Goal: Communication & Community: Ask a question

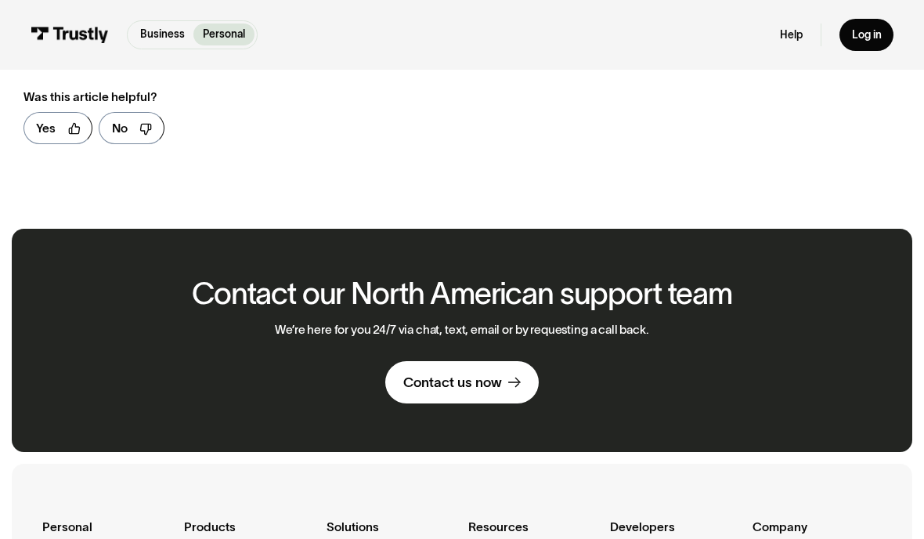
scroll to position [520, 0]
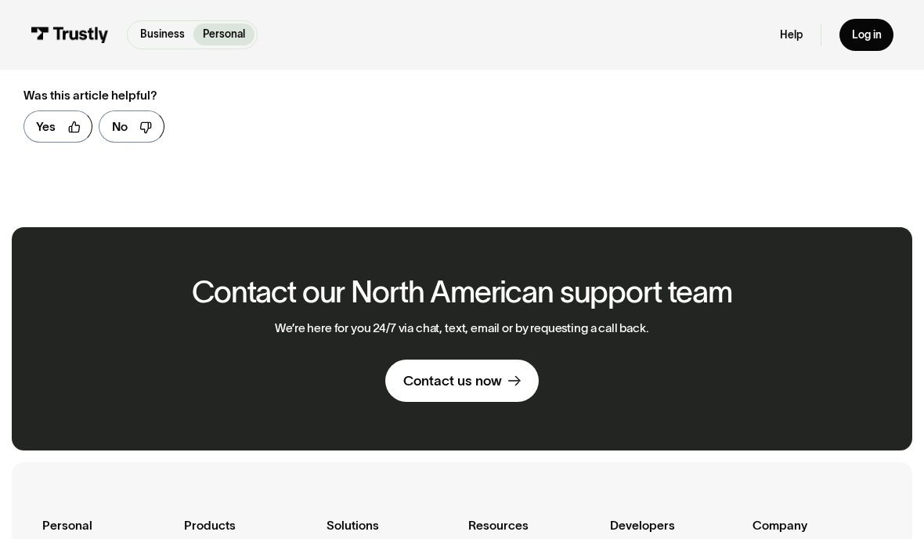
click at [427, 383] on div "Contact us now" at bounding box center [452, 381] width 99 height 18
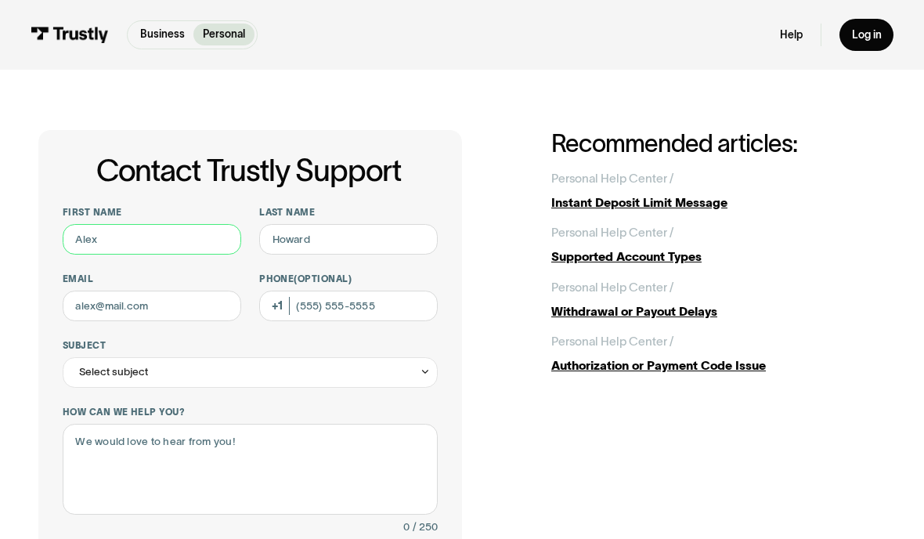
click at [88, 239] on input "First name" at bounding box center [152, 239] width 179 height 31
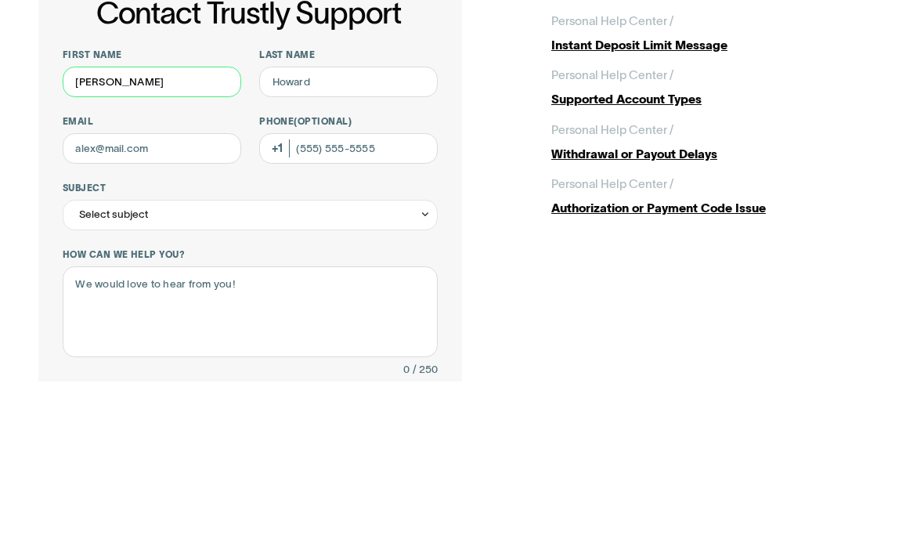
type input "Dawn"
click at [291, 224] on input "Last name" at bounding box center [348, 239] width 179 height 31
type input "Pore"
type input "dawnleann36@gmail.com"
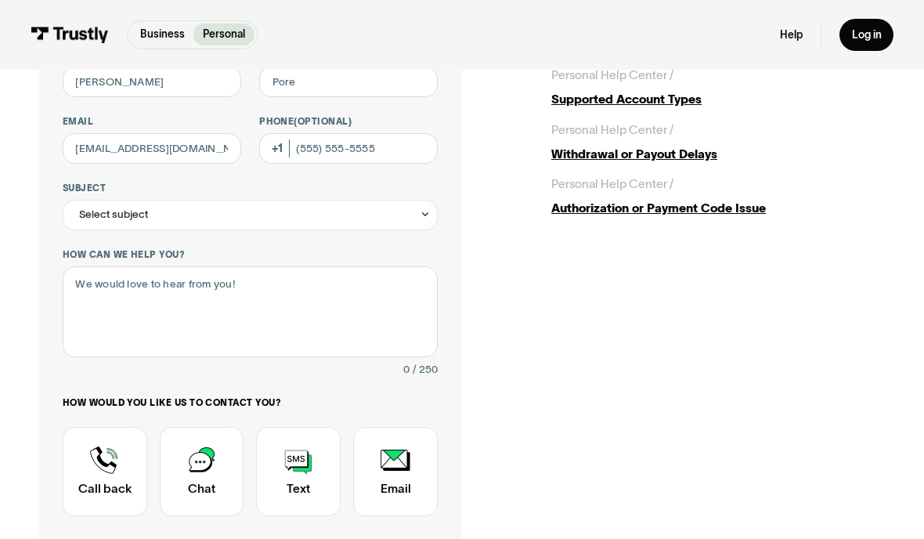
type input "(302) 662-1944"
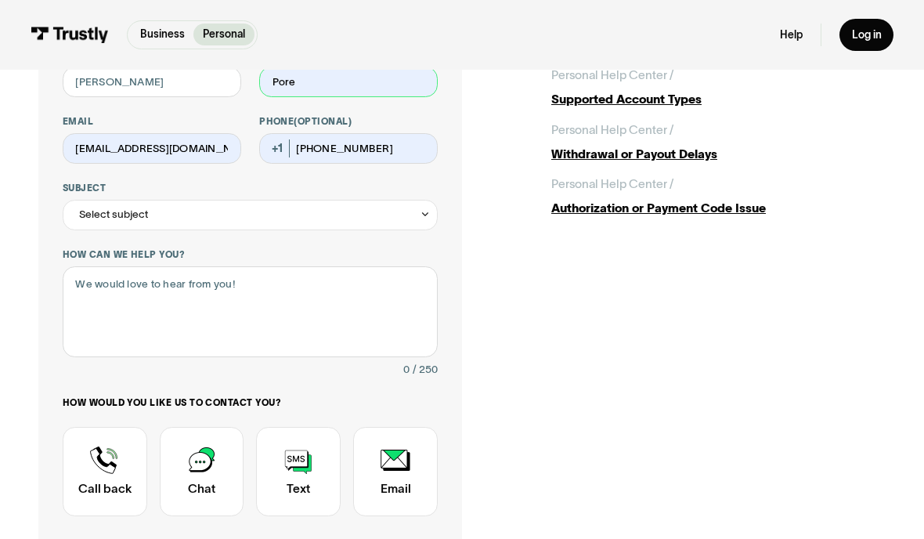
type input "Pore"
click at [92, 210] on div "Select subject" at bounding box center [113, 214] width 69 height 18
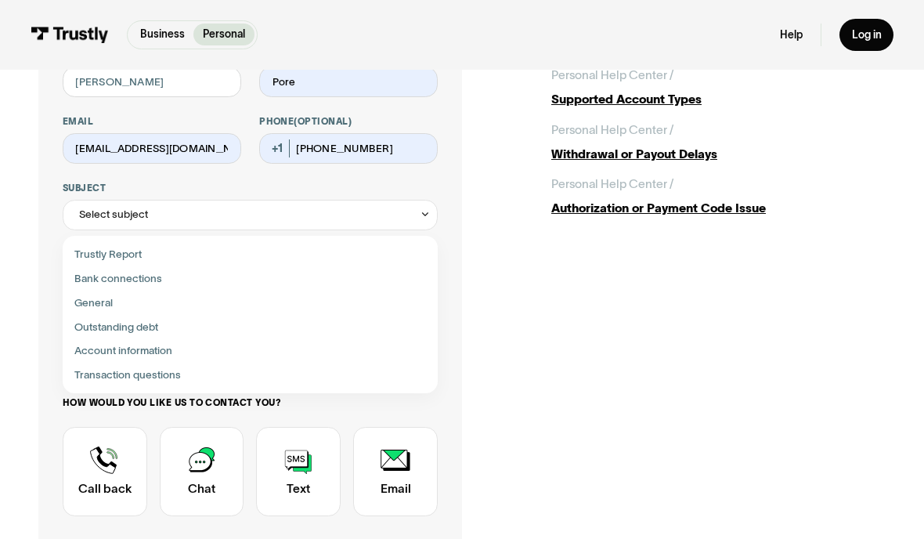
click at [94, 376] on div "Contact Trustly Support" at bounding box center [250, 375] width 363 height 24
type input "**********"
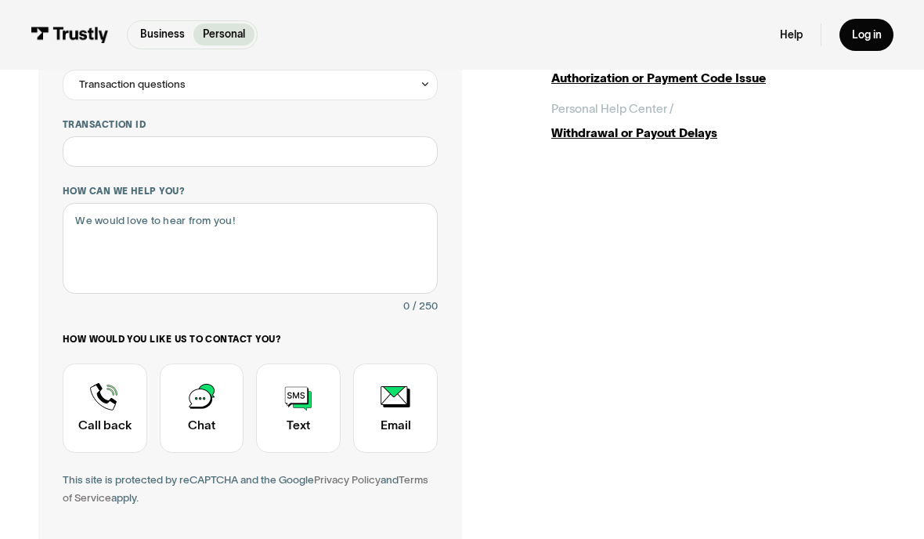
scroll to position [290, 0]
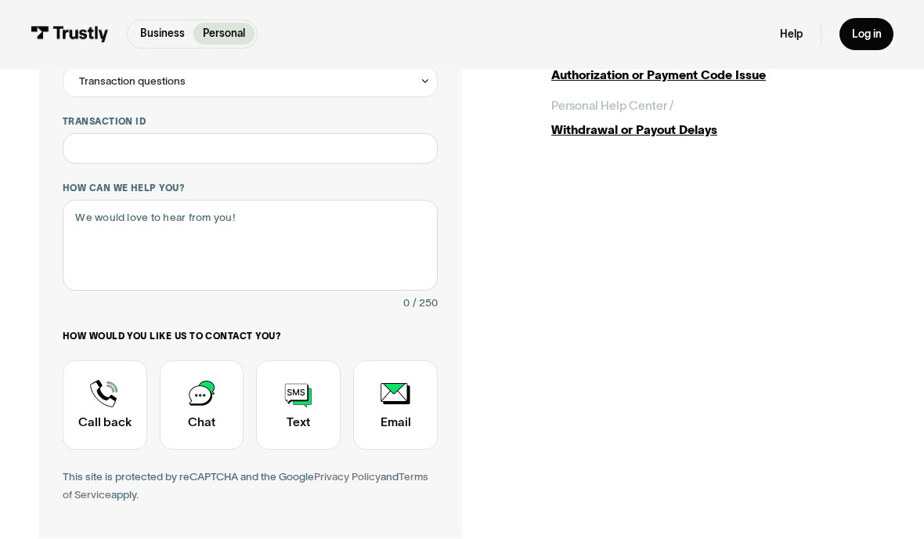
click at [98, 390] on div "Contact Trustly Support" at bounding box center [105, 405] width 85 height 88
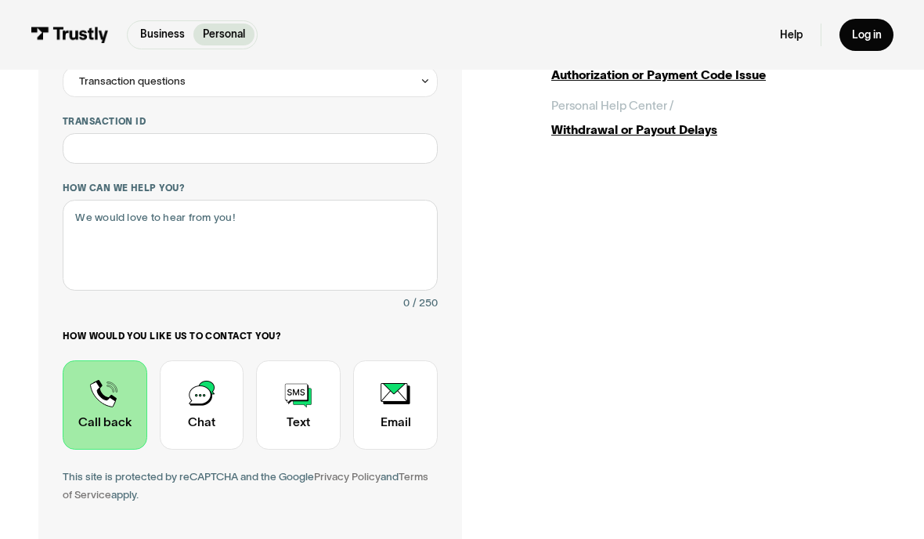
click at [121, 233] on textarea "How can we help you?" at bounding box center [250, 245] width 375 height 91
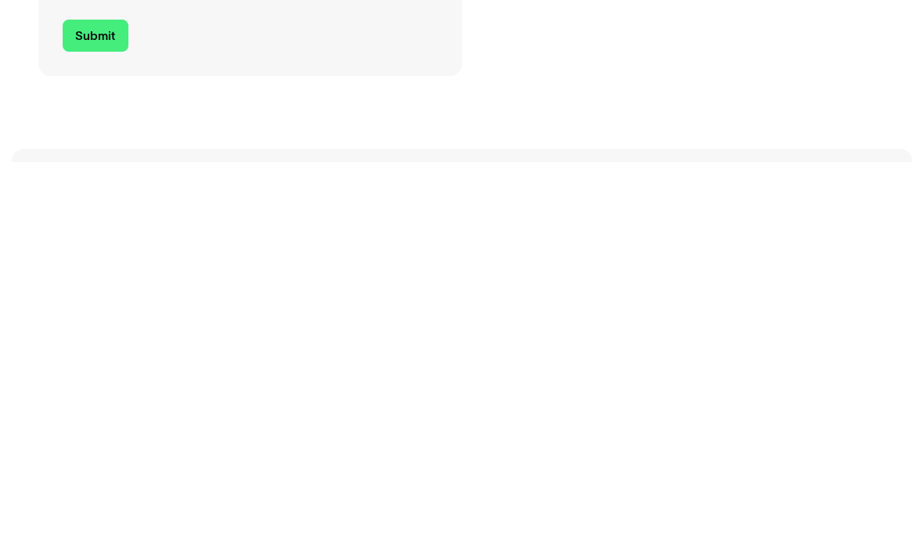
scroll to position [448, 0]
type textarea "Call me please"
click at [108, 388] on input "Submit" at bounding box center [96, 404] width 66 height 32
type input "+13026621944"
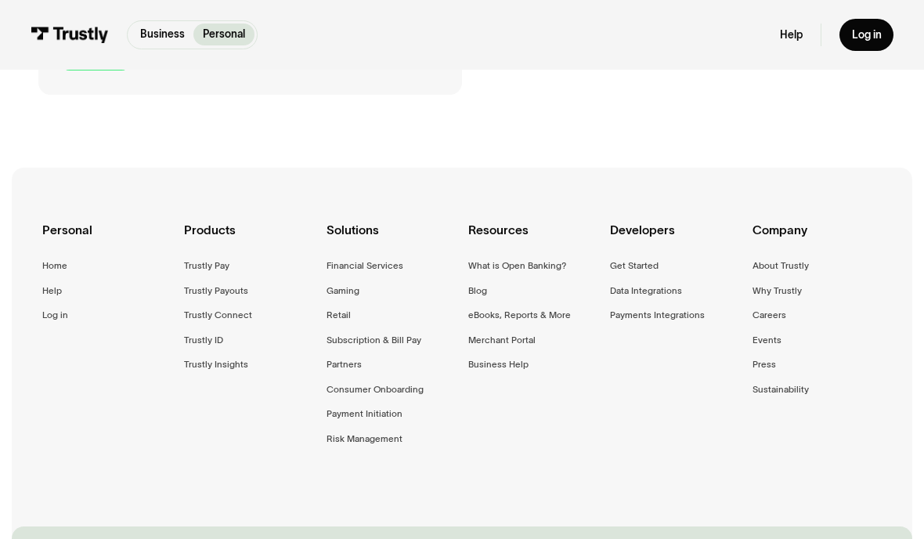
scroll to position [865, 0]
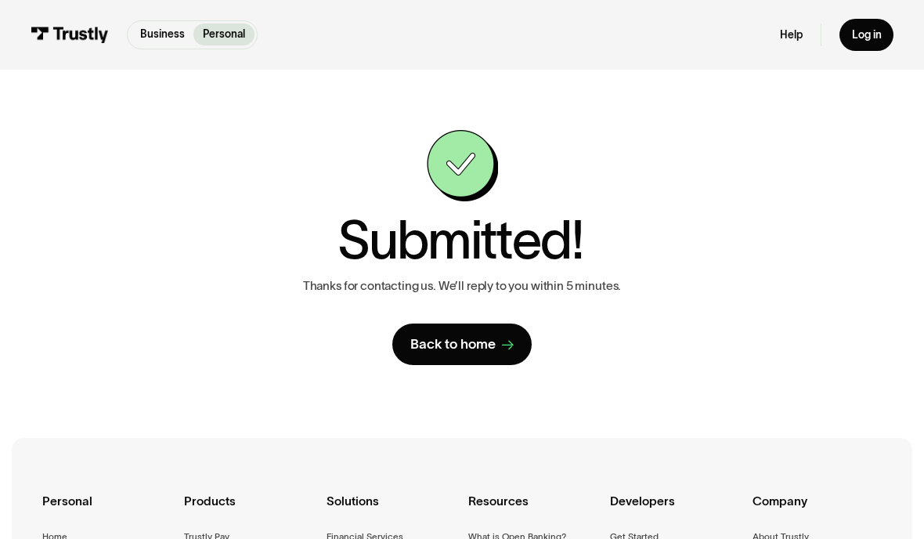
click at [554, 223] on h1 "Submitted!" at bounding box center [461, 240] width 247 height 53
